Goal: Task Accomplishment & Management: Manage account settings

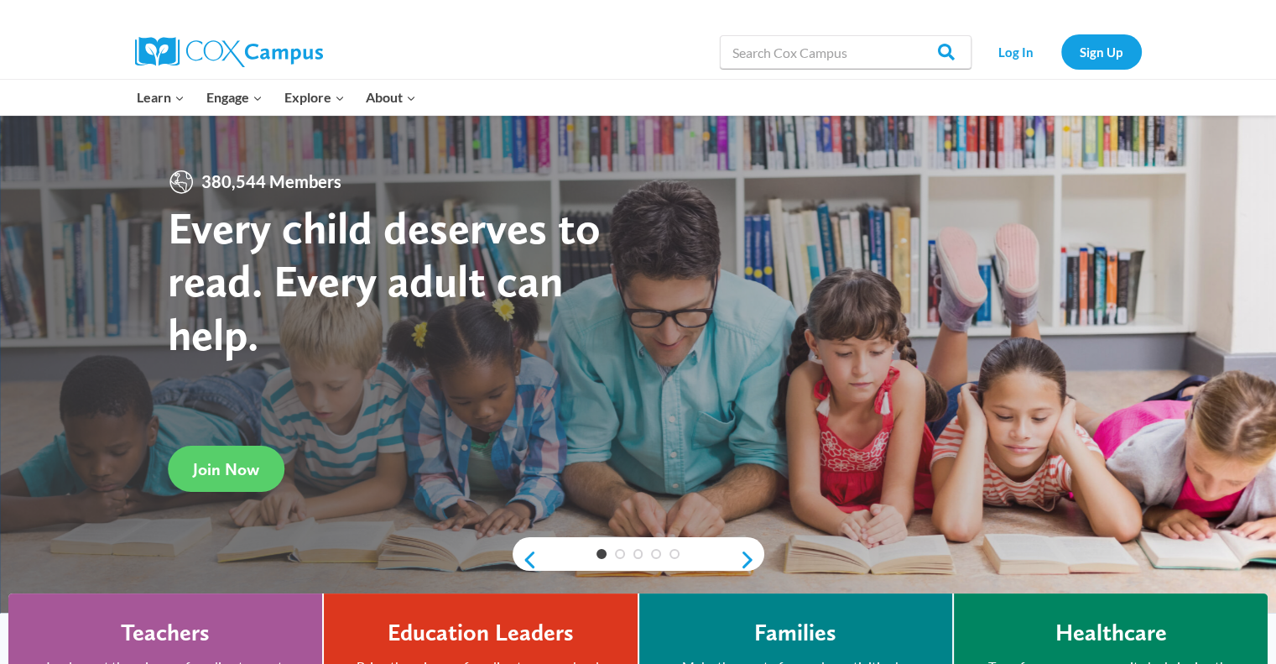
scroll to position [57, 0]
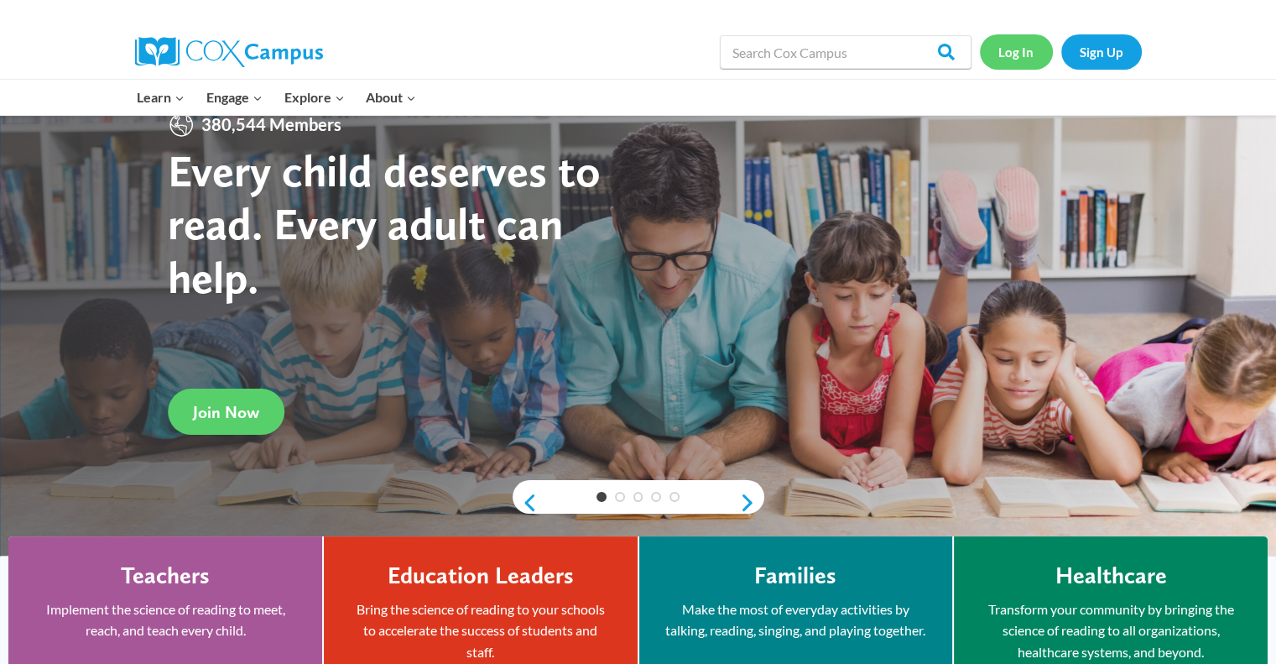
click at [1014, 49] on link "Log In" at bounding box center [1016, 51] width 73 height 34
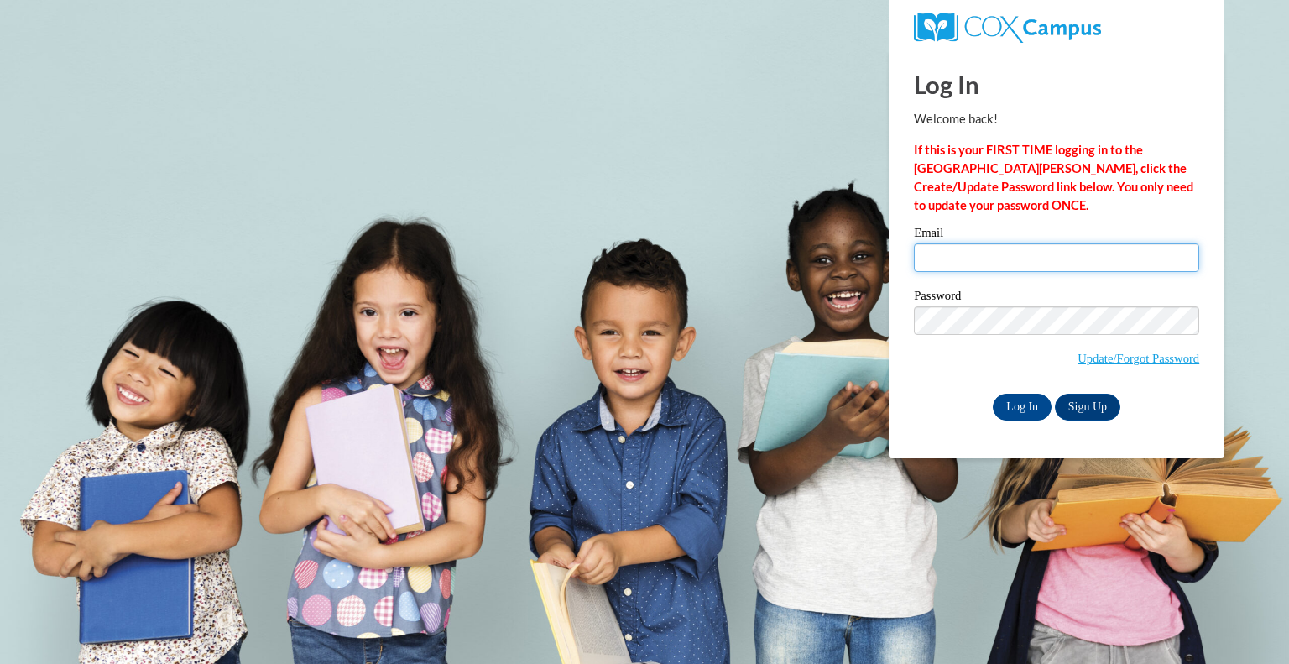
click at [981, 265] on input "Email" at bounding box center [1056, 257] width 285 height 29
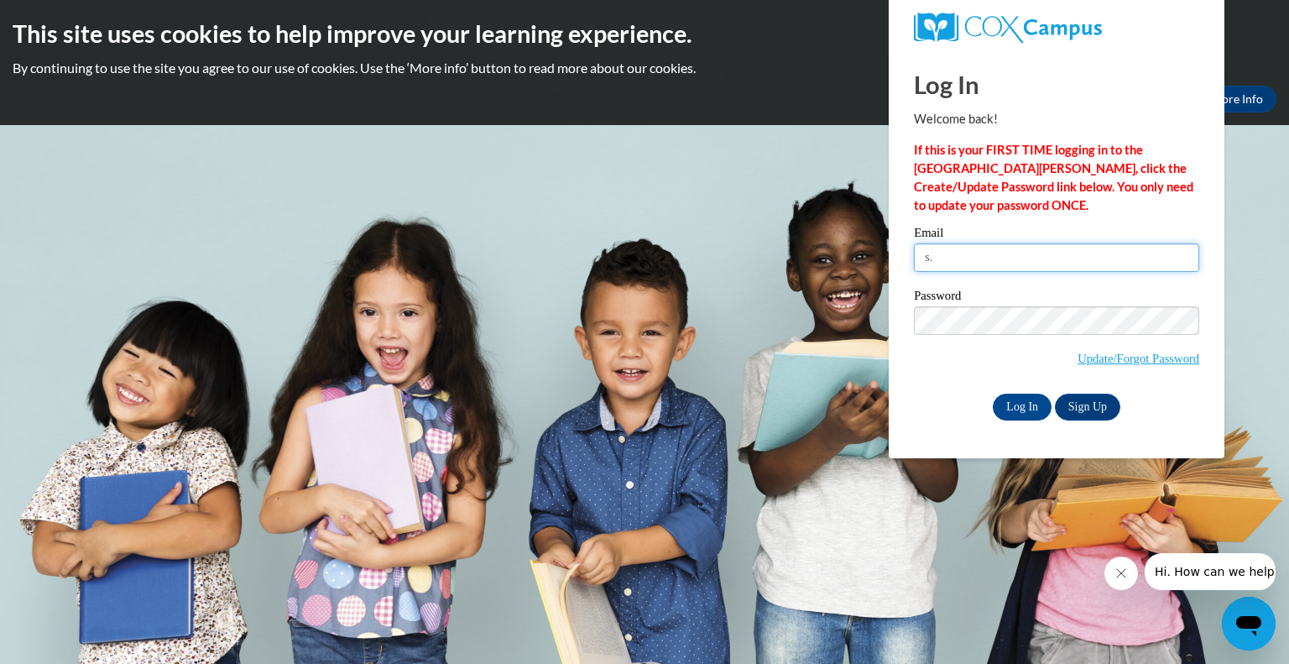
type input "s"
type input "[EMAIL_ADDRESS][DOMAIN_NAME]"
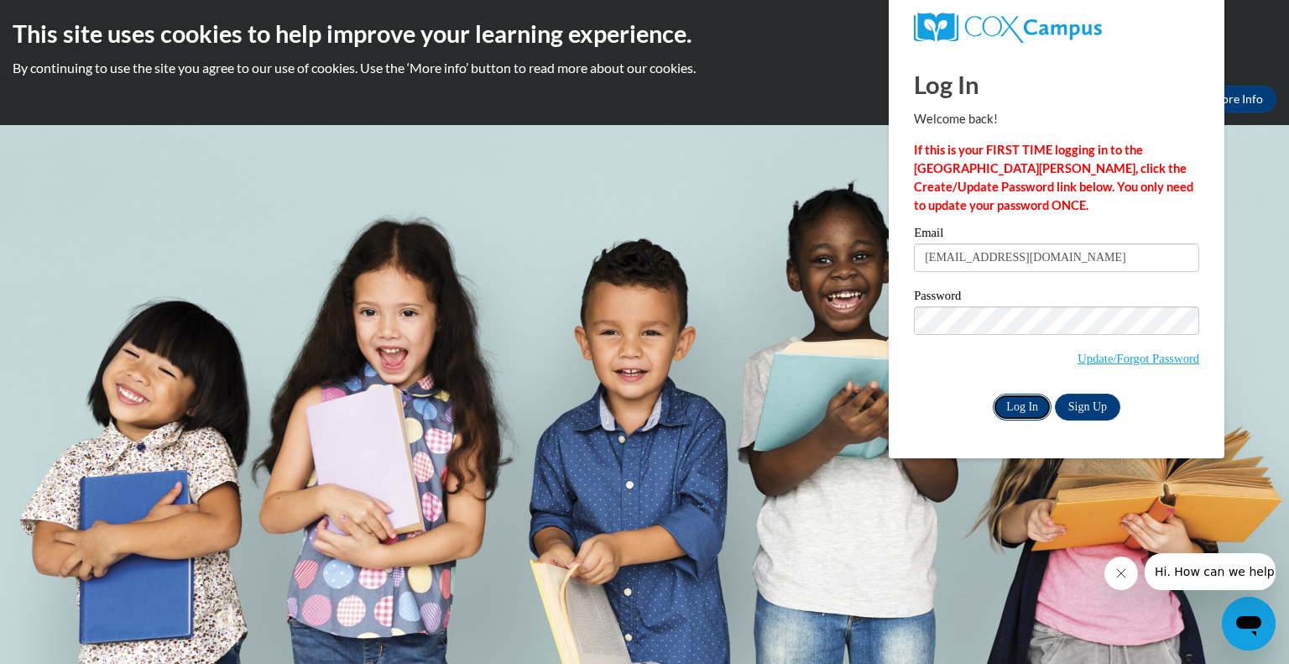
click at [1024, 405] on input "Log In" at bounding box center [1021, 406] width 59 height 27
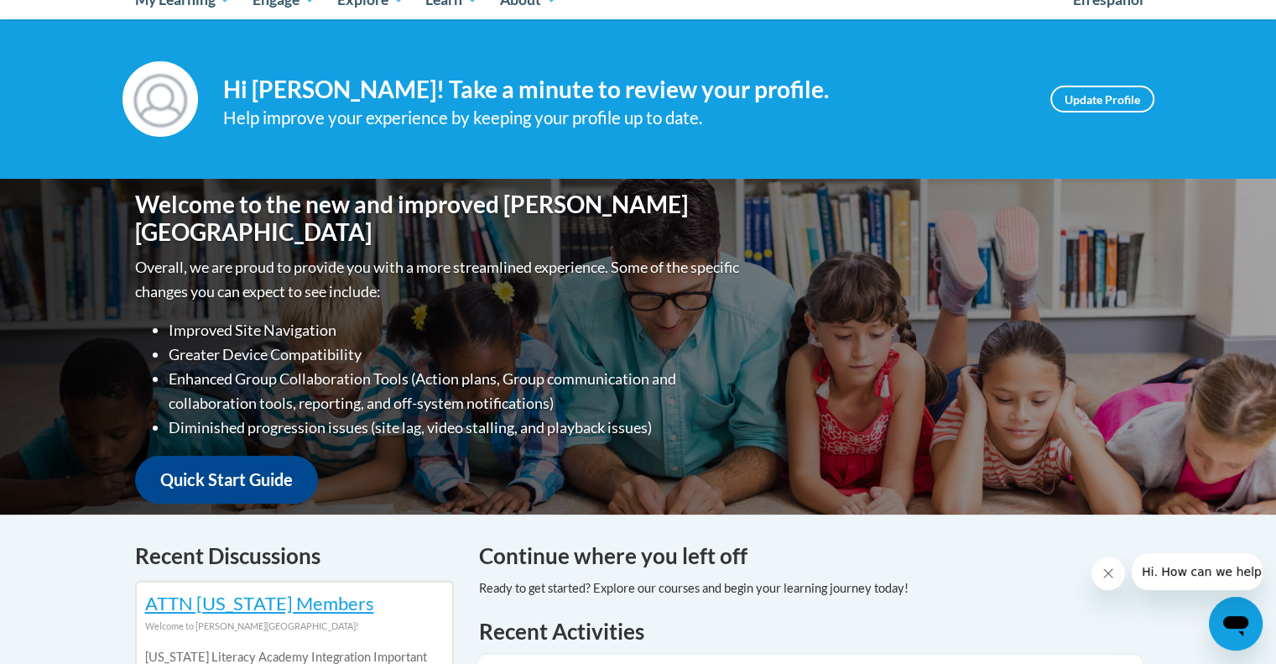
scroll to position [201, 0]
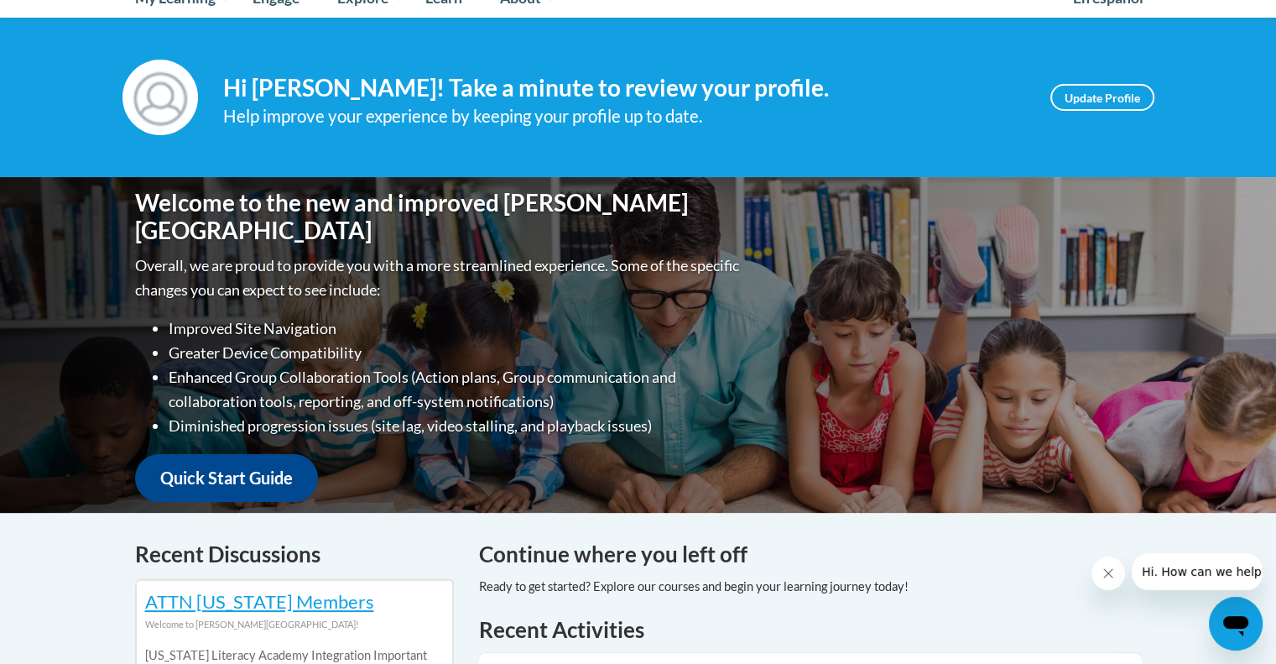
click at [1172, 238] on div "Welcome to the new and improved Cox Campus Overall, we are proud to provide you…" at bounding box center [638, 345] width 1276 height 336
click at [1187, 261] on div "Welcome to the new and improved Cox Campus Overall, we are proud to provide you…" at bounding box center [638, 345] width 1276 height 336
click at [1188, 261] on div "Welcome to the new and improved Cox Campus Overall, we are proud to provide you…" at bounding box center [638, 345] width 1276 height 336
